Goal: Transaction & Acquisition: Purchase product/service

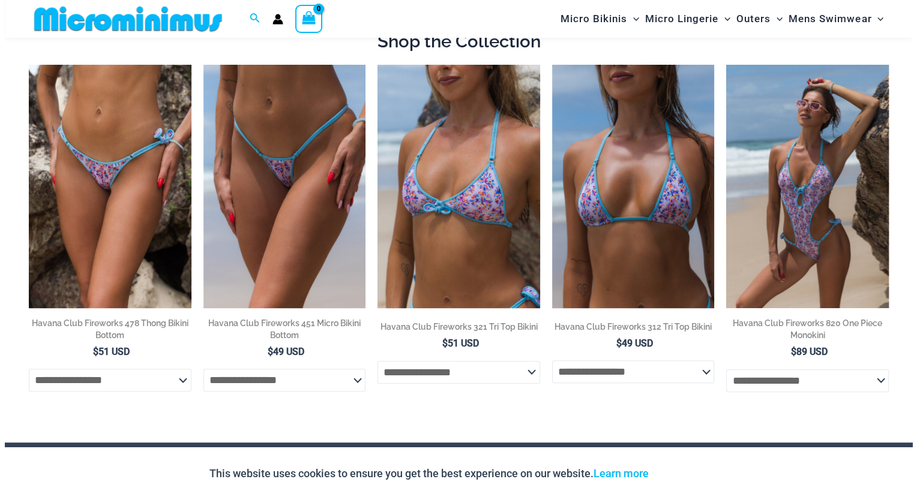
scroll to position [511, 0]
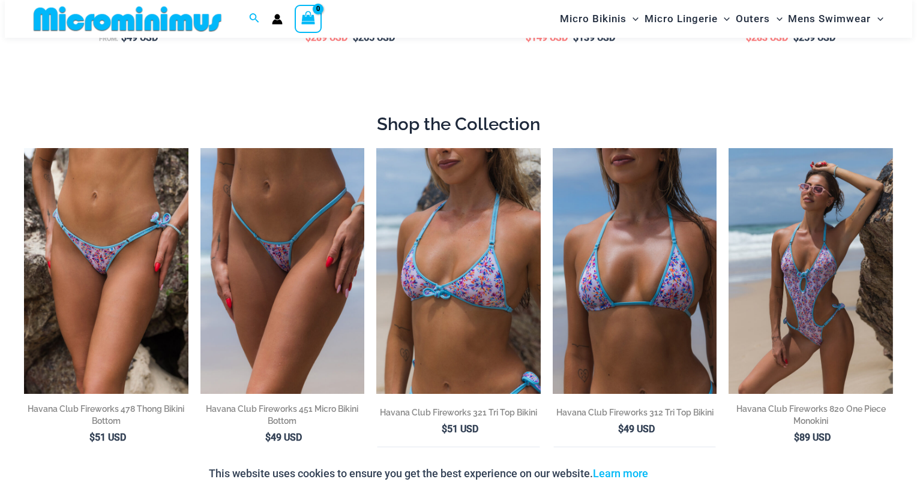
click at [907, 6] on html "Skip to content Search for: Search Search No products in the cart. No products …" at bounding box center [458, 145] width 917 height 1313
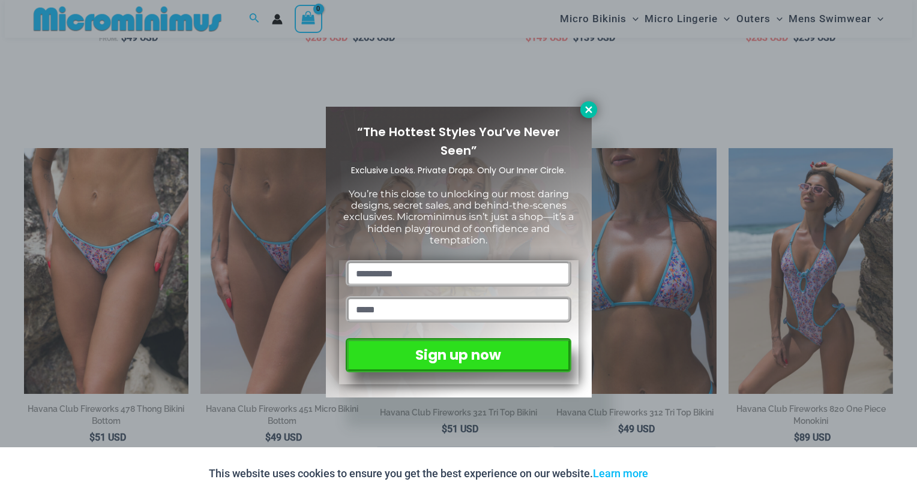
click at [590, 109] on icon at bounding box center [588, 109] width 7 height 7
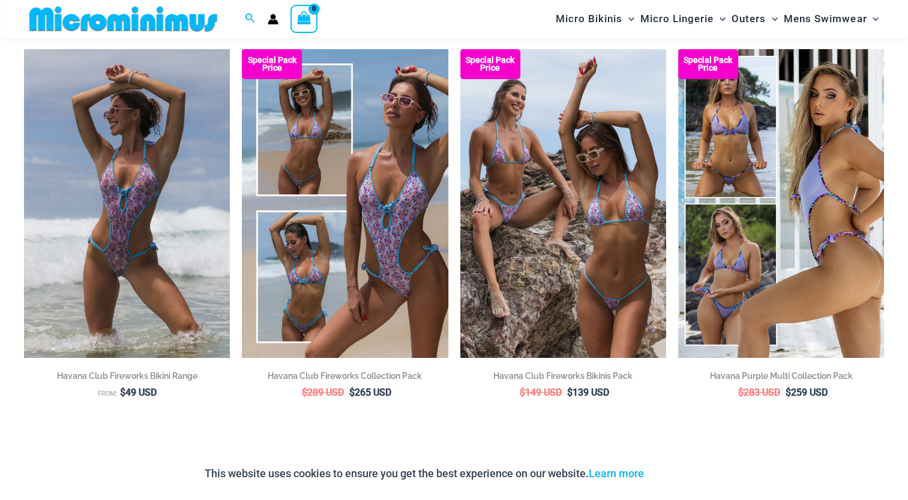
scroll to position [148, 0]
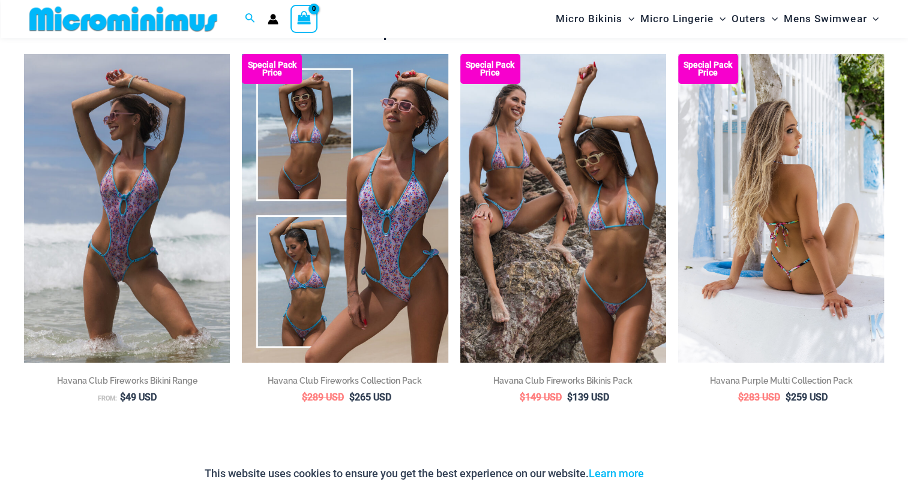
click at [771, 189] on img at bounding box center [781, 208] width 206 height 309
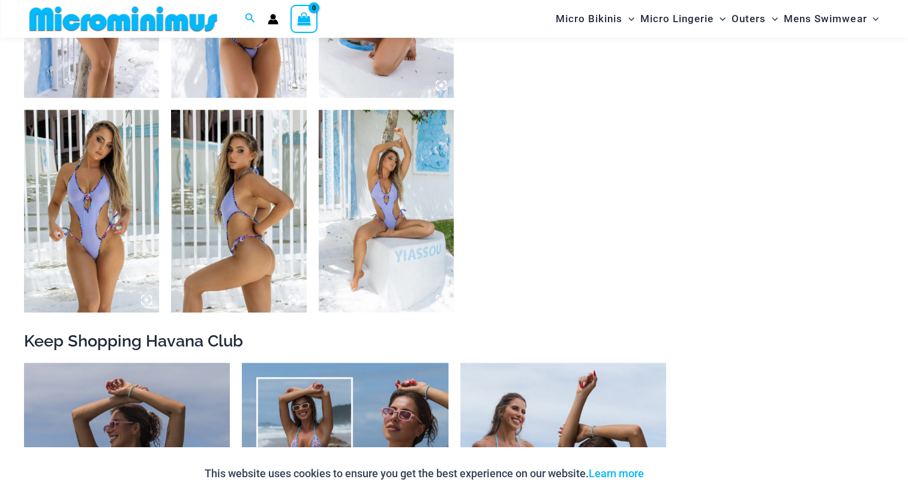
scroll to position [1124, 0]
